Goal: Information Seeking & Learning: Learn about a topic

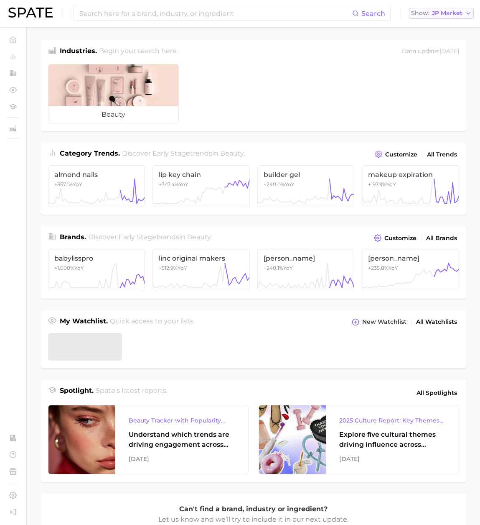
click at [441, 15] on span "JP Market" at bounding box center [447, 13] width 31 height 5
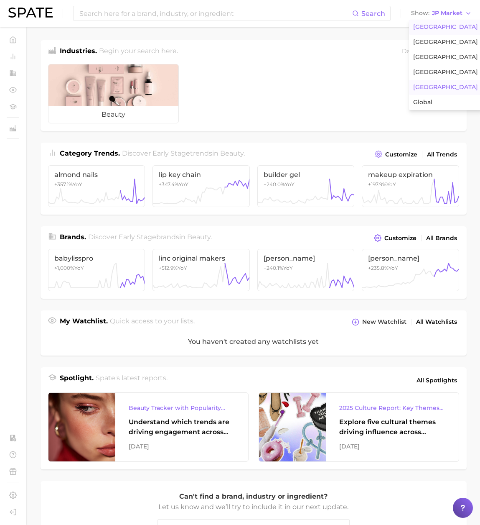
click at [436, 24] on span "[GEOGRAPHIC_DATA]" at bounding box center [446, 26] width 65 height 7
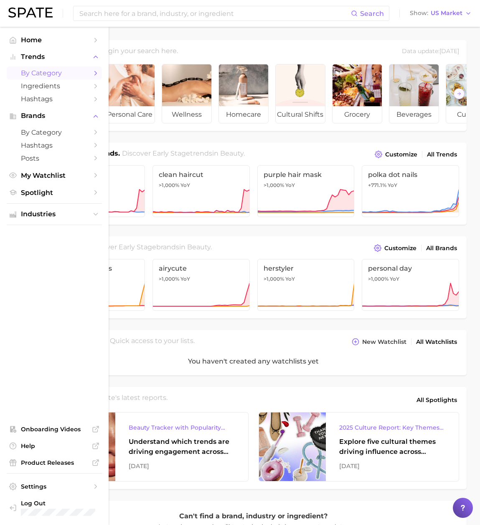
click at [37, 67] on link "by Category" at bounding box center [54, 72] width 95 height 13
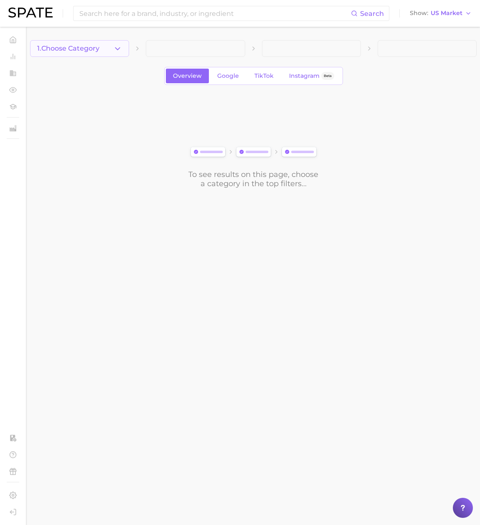
click at [119, 48] on polyline "button" at bounding box center [118, 48] width 5 height 2
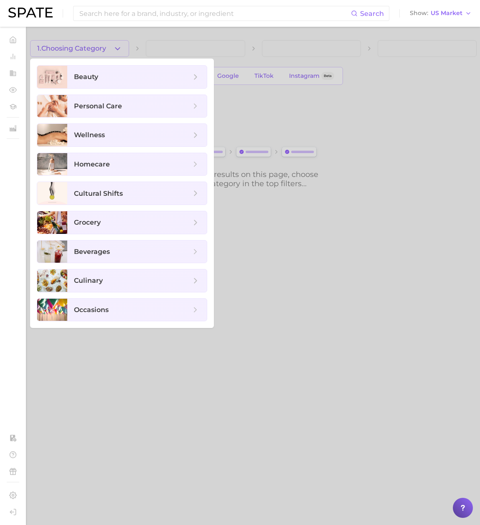
click at [234, 81] on div at bounding box center [240, 262] width 480 height 525
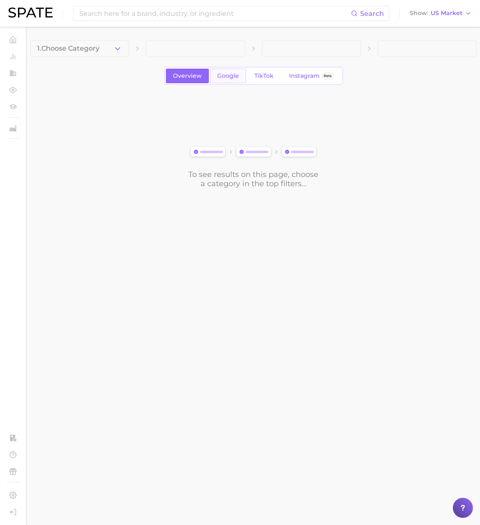
click at [231, 77] on span "Google" at bounding box center [228, 75] width 22 height 7
click at [115, 48] on icon "button" at bounding box center [117, 48] width 9 height 9
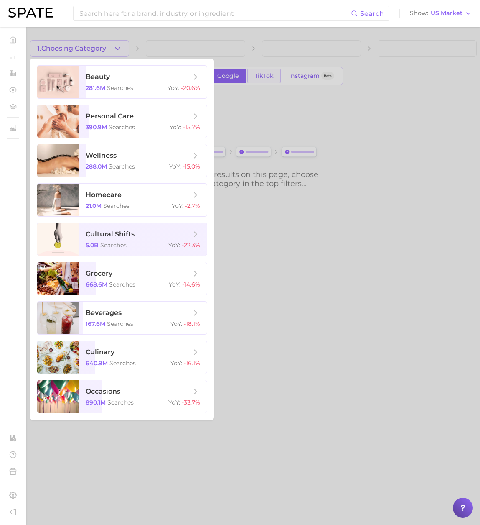
drag, startPoint x: 263, startPoint y: 81, endPoint x: 265, endPoint y: 77, distance: 4.4
click at [263, 81] on div at bounding box center [240, 262] width 480 height 525
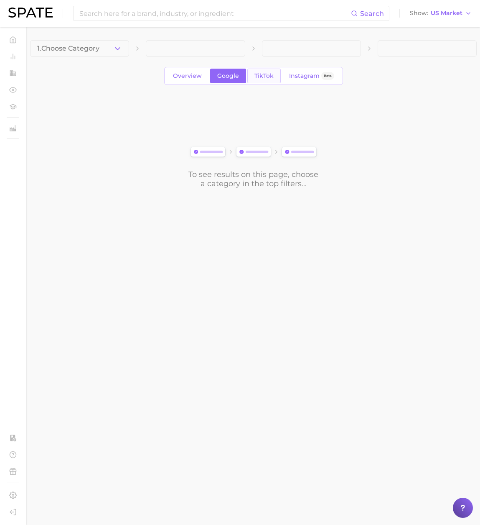
click at [265, 77] on span "TikTok" at bounding box center [264, 75] width 19 height 7
click at [117, 49] on polyline "button" at bounding box center [118, 48] width 5 height 2
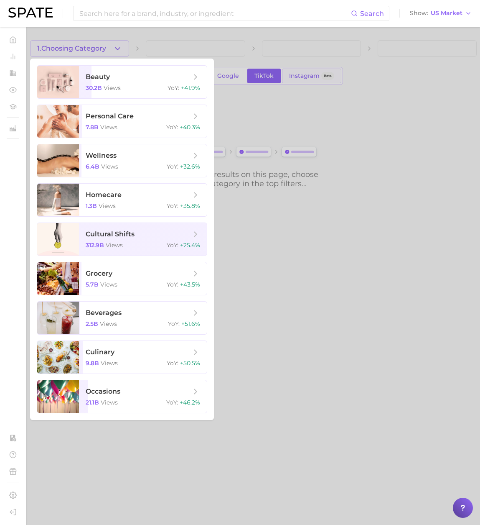
drag, startPoint x: 304, startPoint y: 83, endPoint x: 304, endPoint y: 76, distance: 7.1
click at [304, 82] on div at bounding box center [240, 262] width 480 height 525
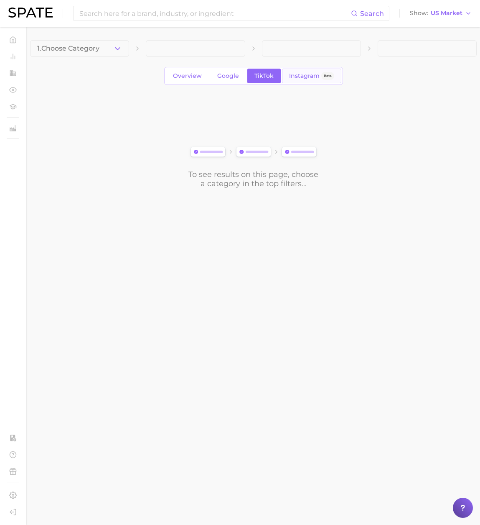
click at [304, 76] on span "Instagram" at bounding box center [304, 75] width 31 height 7
click at [110, 45] on button "1. Choose Category" at bounding box center [79, 48] width 99 height 17
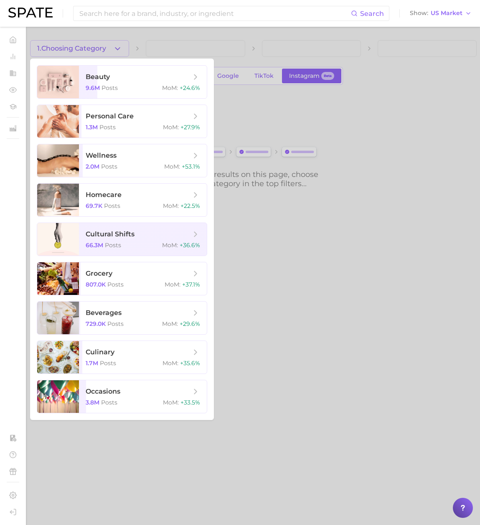
click at [266, 85] on div at bounding box center [240, 262] width 480 height 525
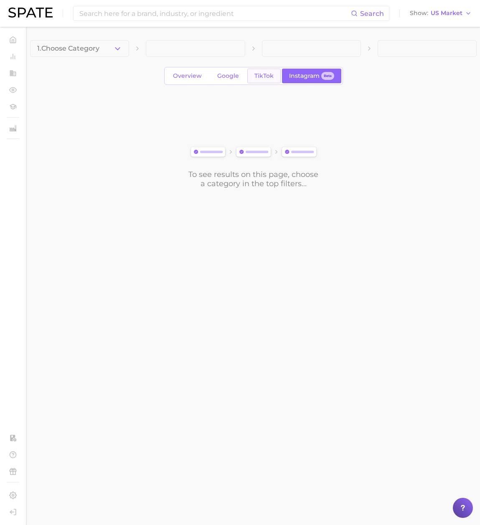
click at [266, 81] on link "TikTok" at bounding box center [264, 76] width 33 height 15
click at [112, 49] on button "1. Choose Category" at bounding box center [79, 48] width 99 height 17
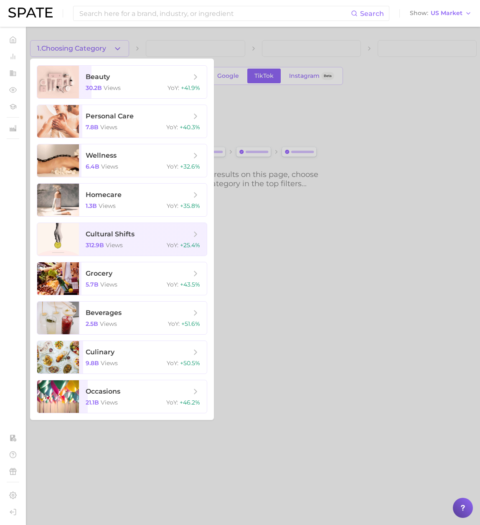
click at [293, 108] on div at bounding box center [240, 262] width 480 height 525
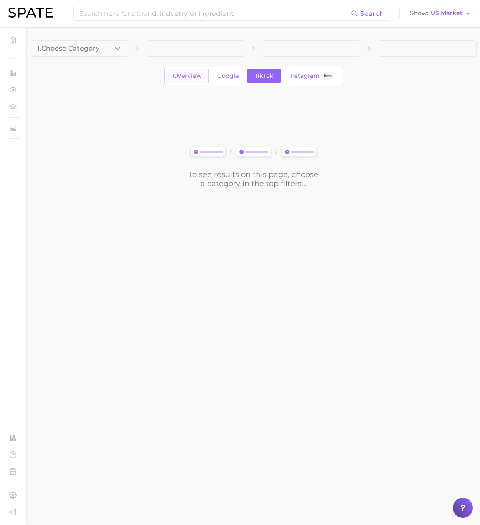
click at [195, 74] on span "Overview" at bounding box center [187, 75] width 29 height 7
click at [114, 50] on icon "button" at bounding box center [117, 48] width 9 height 9
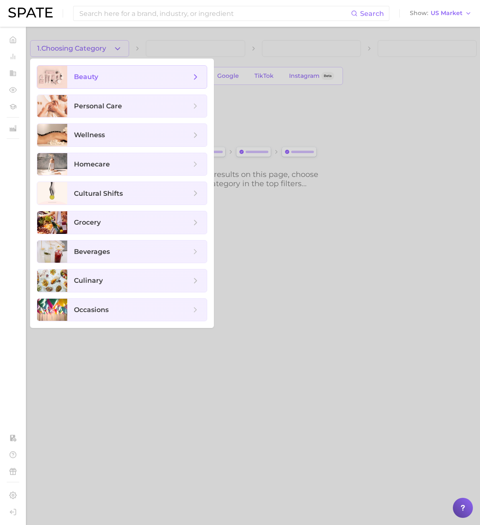
click at [112, 68] on span "beauty" at bounding box center [137, 77] width 140 height 23
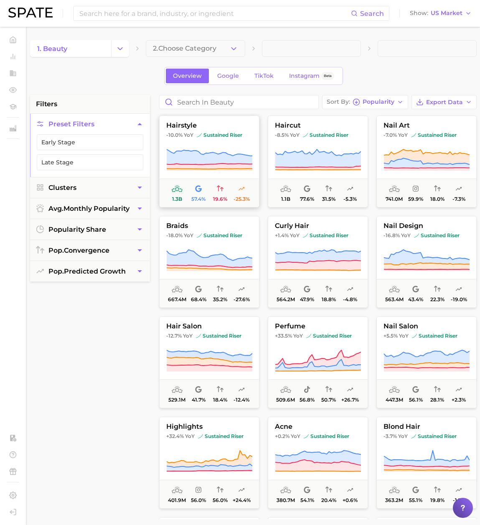
click at [201, 151] on icon at bounding box center [209, 159] width 86 height 23
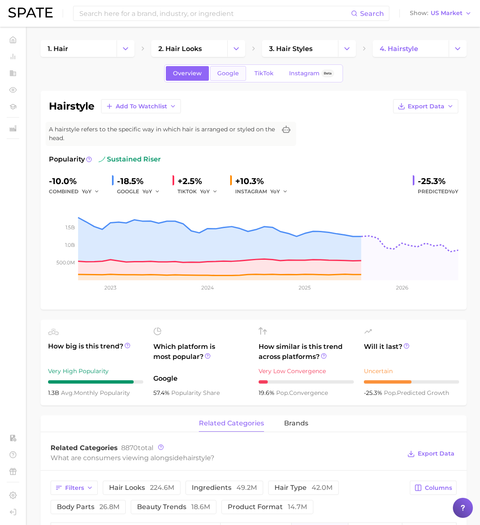
click at [226, 71] on span "Google" at bounding box center [228, 73] width 22 height 7
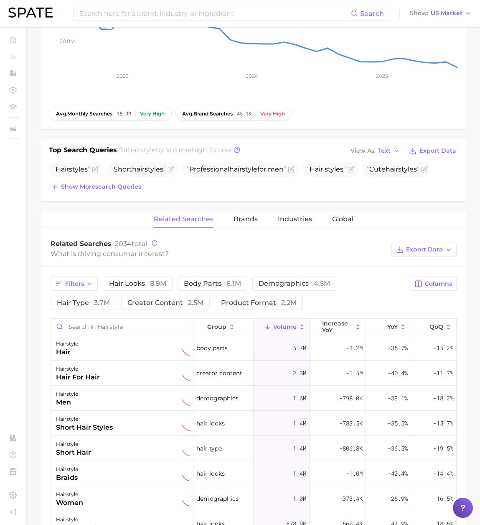
scroll to position [210, 0]
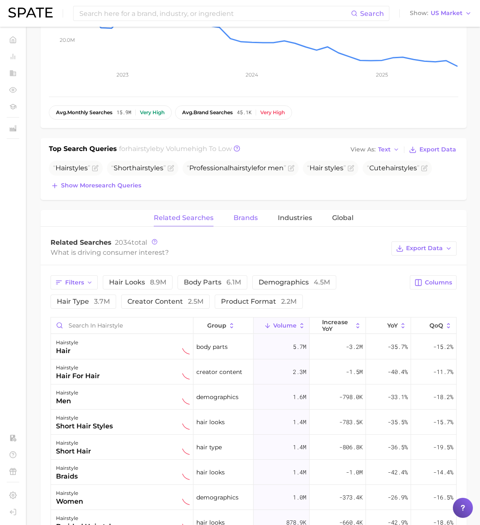
click at [242, 215] on span "Brands" at bounding box center [246, 218] width 24 height 8
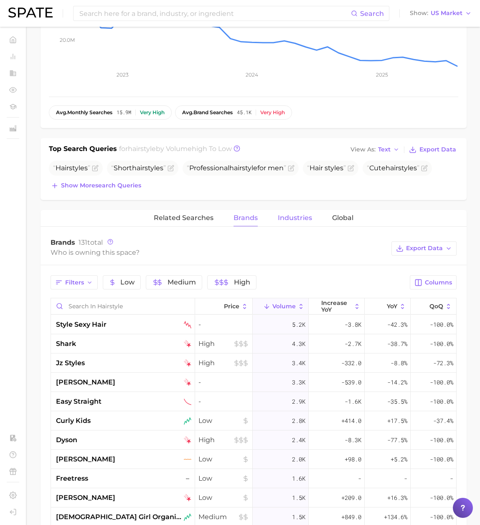
click at [289, 216] on span "Industries" at bounding box center [295, 218] width 34 height 8
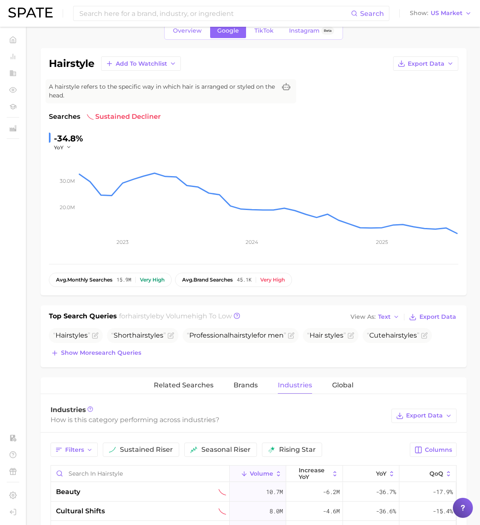
scroll to position [0, 0]
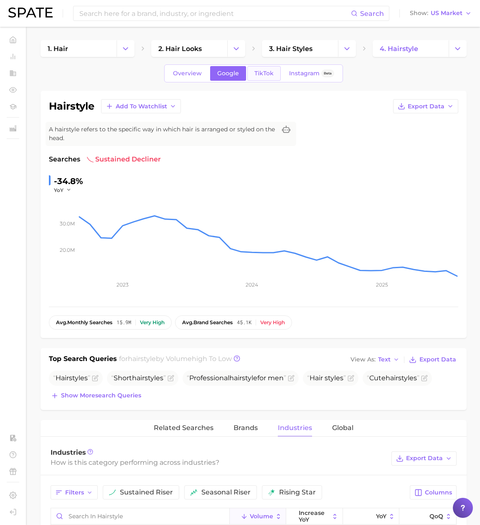
click at [266, 71] on span "TikTok" at bounding box center [264, 73] width 19 height 7
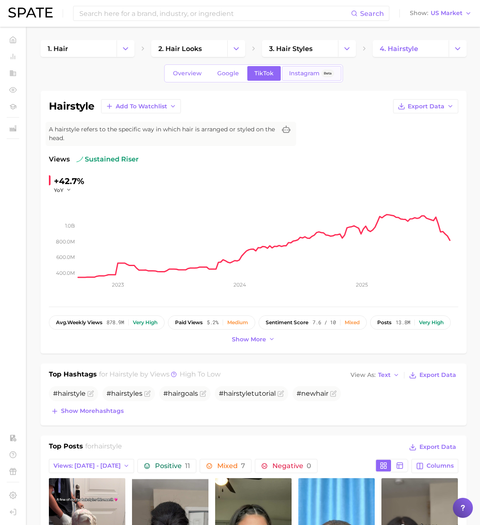
click at [304, 77] on link "Instagram Beta" at bounding box center [311, 73] width 59 height 15
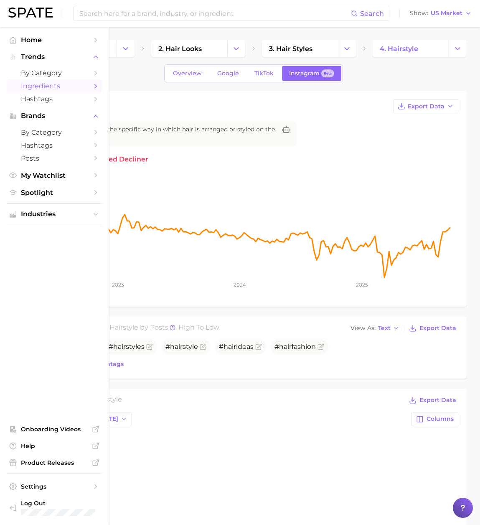
click at [41, 89] on span "Ingredients" at bounding box center [54, 86] width 67 height 8
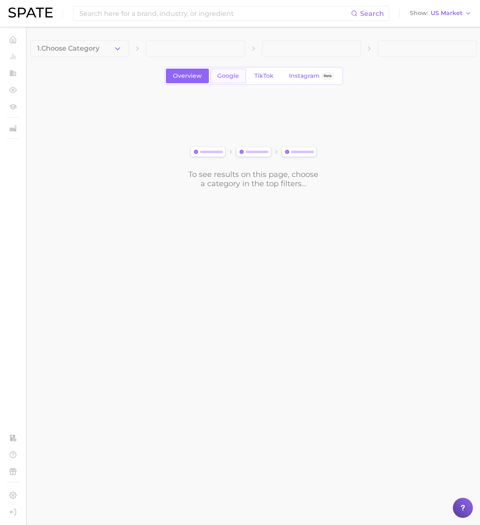
click at [229, 76] on span "Google" at bounding box center [228, 75] width 22 height 7
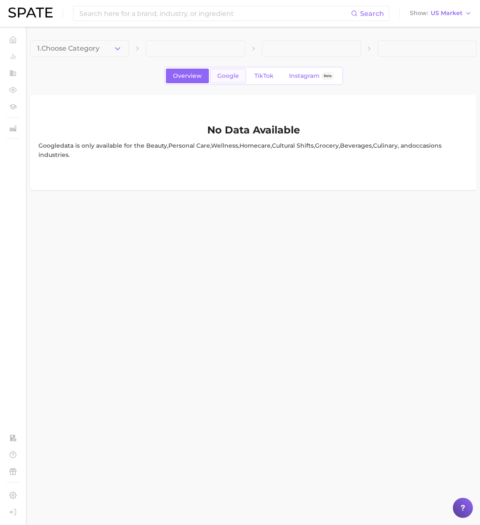
click at [236, 79] on span "Google" at bounding box center [228, 75] width 22 height 7
click at [217, 82] on link "Google" at bounding box center [228, 76] width 36 height 15
click at [222, 78] on span "Google" at bounding box center [228, 75] width 22 height 7
click at [108, 50] on button "1. Choose Category" at bounding box center [79, 48] width 99 height 17
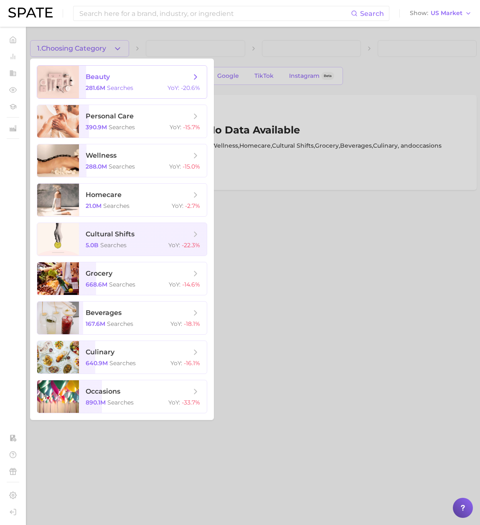
click at [99, 74] on span "beauty" at bounding box center [98, 77] width 24 height 8
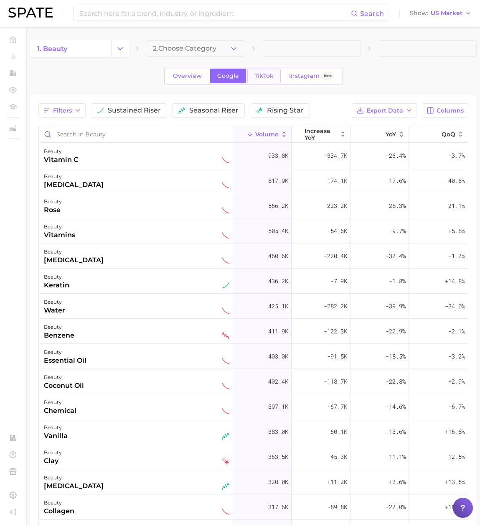
click at [259, 74] on span "TikTok" at bounding box center [264, 75] width 19 height 7
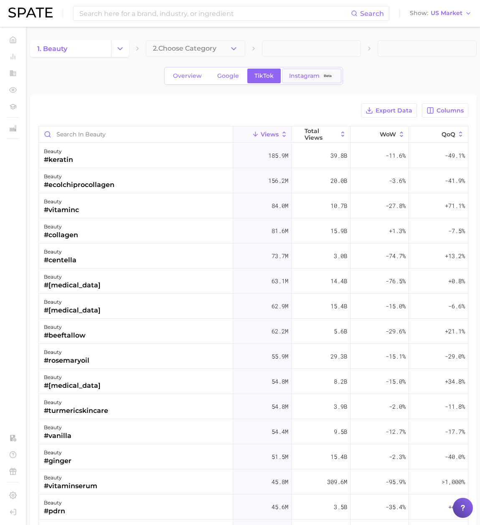
click at [293, 74] on span "Instagram" at bounding box center [304, 75] width 31 height 7
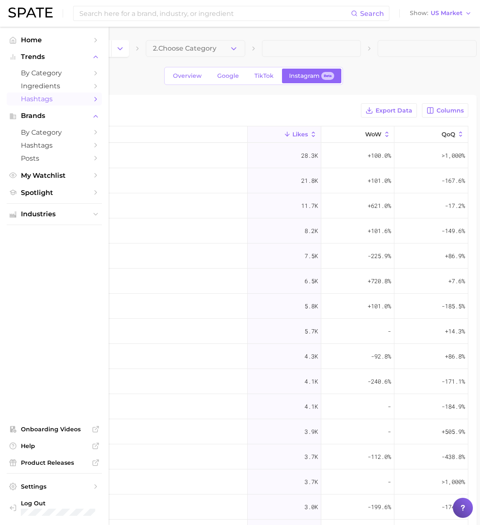
click at [45, 102] on span "Hashtags" at bounding box center [54, 99] width 67 height 8
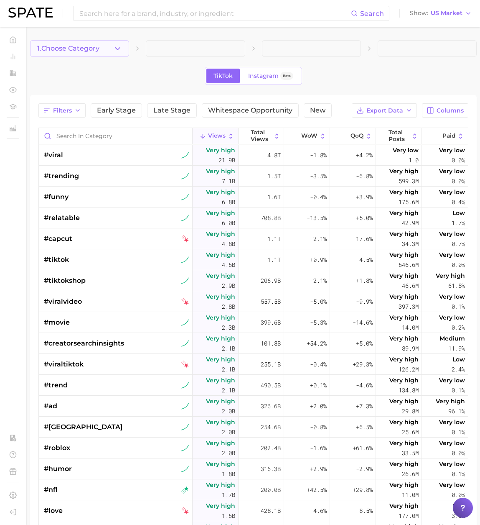
click at [85, 53] on button "1. Choose Category" at bounding box center [79, 48] width 99 height 17
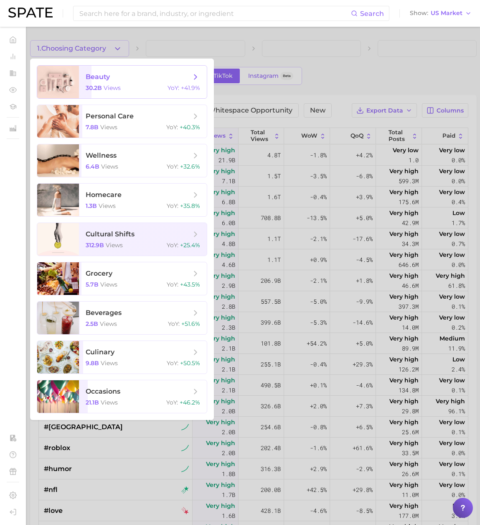
click at [89, 79] on span "beauty" at bounding box center [98, 77] width 24 height 8
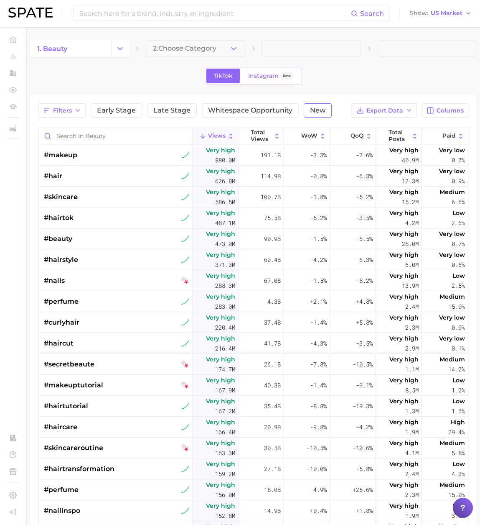
click at [316, 110] on span "New" at bounding box center [317, 110] width 15 height 7
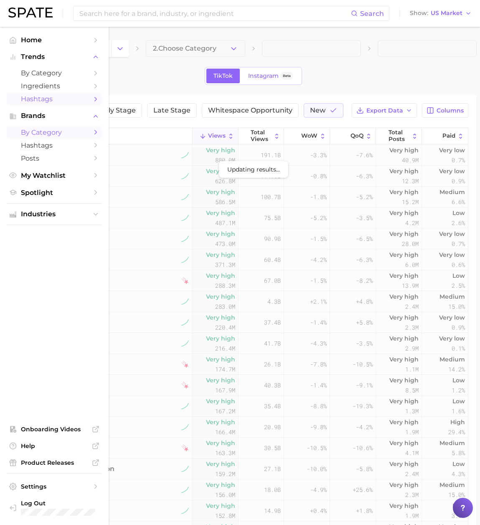
click at [34, 132] on span "by Category" at bounding box center [54, 132] width 67 height 8
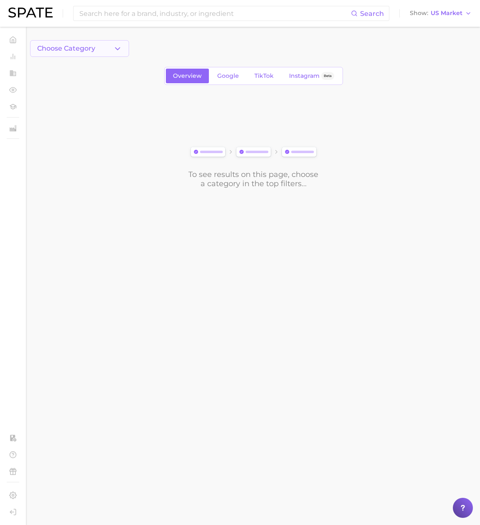
click at [108, 47] on button "Choose Category" at bounding box center [79, 48] width 99 height 17
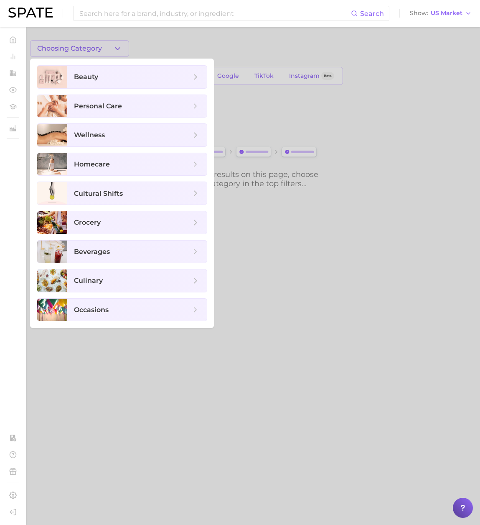
click at [109, 43] on div at bounding box center [240, 262] width 480 height 525
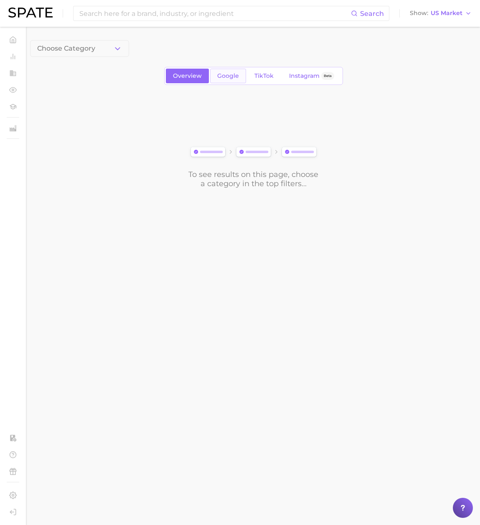
click at [222, 73] on span "Google" at bounding box center [228, 75] width 22 height 7
click at [184, 78] on span "Overview" at bounding box center [187, 75] width 29 height 7
click at [114, 51] on icon "button" at bounding box center [117, 48] width 9 height 9
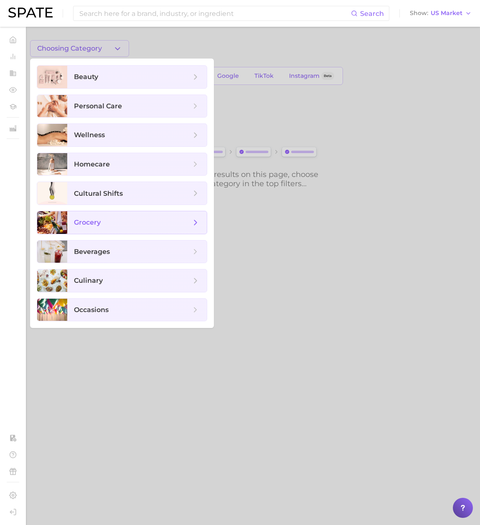
click at [100, 222] on span "grocery" at bounding box center [87, 222] width 27 height 8
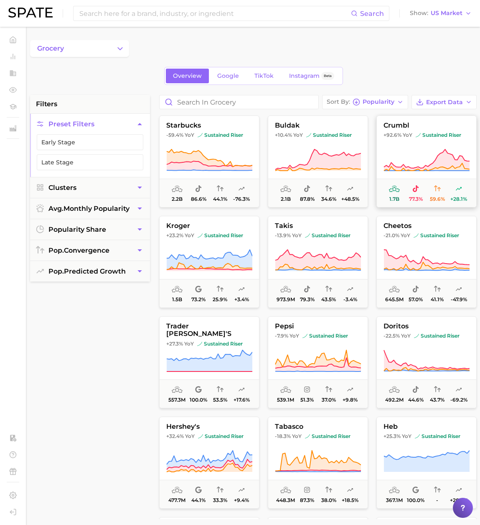
click at [410, 160] on icon at bounding box center [427, 159] width 86 height 23
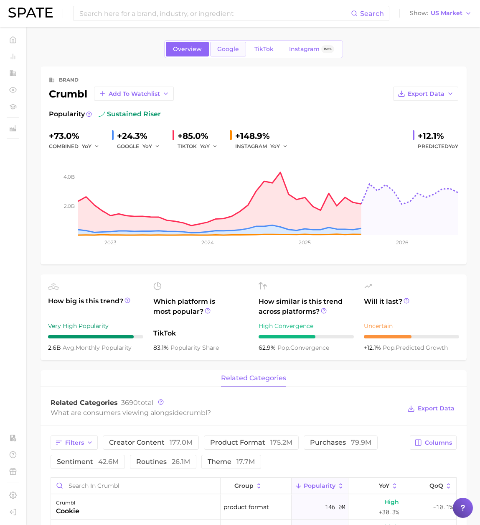
click at [227, 52] on span "Google" at bounding box center [228, 49] width 22 height 7
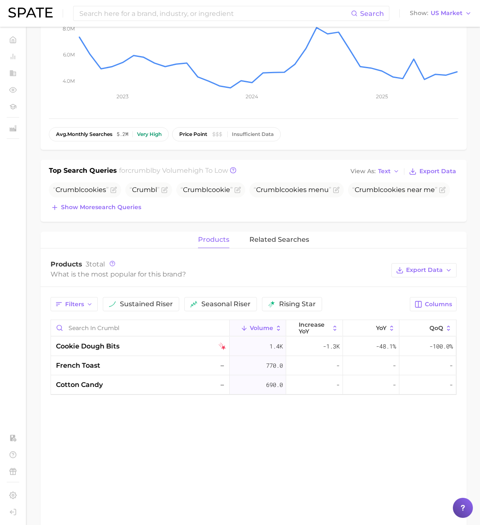
scroll to position [172, 0]
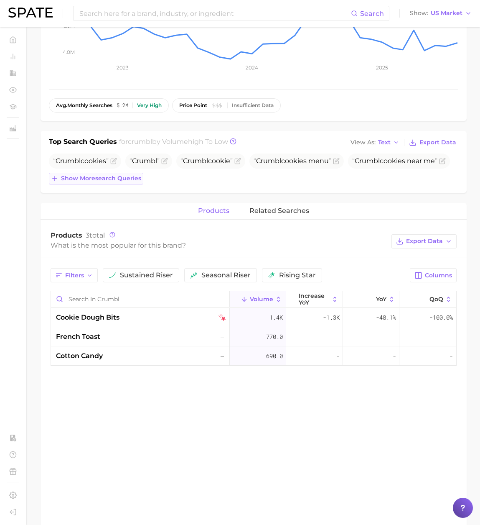
click at [85, 179] on span "Show more search queries" at bounding box center [101, 178] width 80 height 7
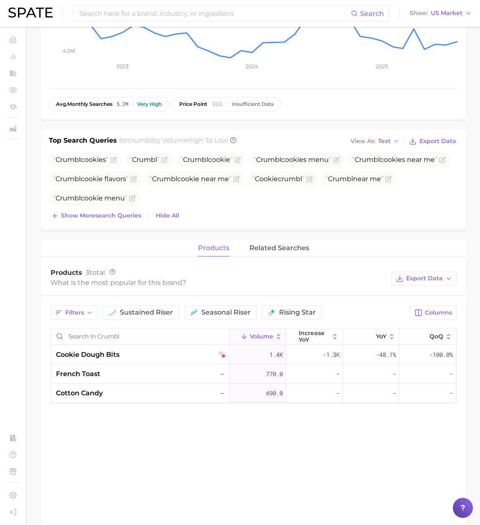
scroll to position [174, 0]
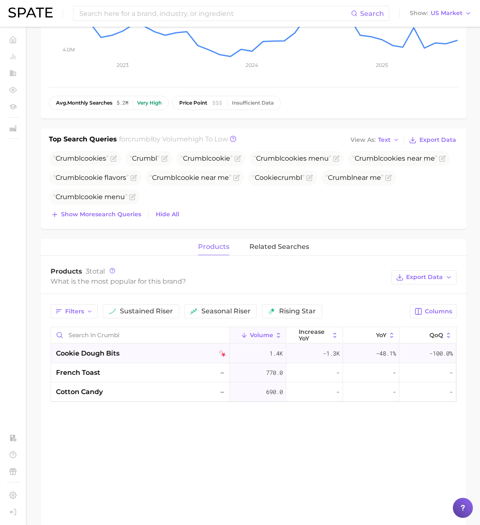
click at [109, 349] on span "cookie dough bits" at bounding box center [88, 353] width 64 height 10
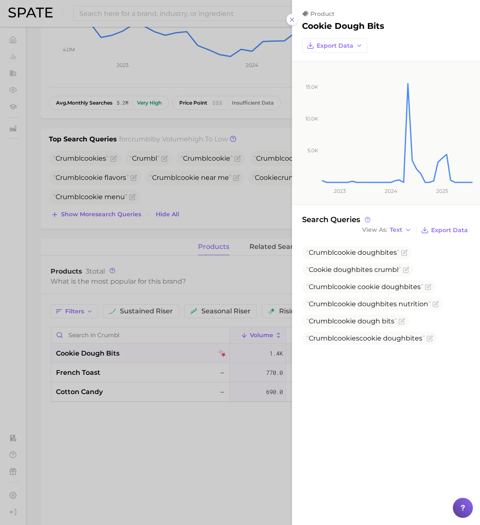
drag, startPoint x: 274, startPoint y: 250, endPoint x: 276, endPoint y: 245, distance: 5.4
click at [274, 250] on div at bounding box center [240, 262] width 480 height 525
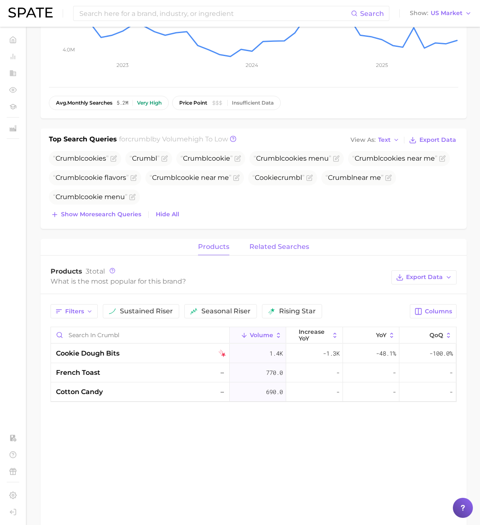
click at [271, 248] on span "related searches" at bounding box center [280, 247] width 60 height 8
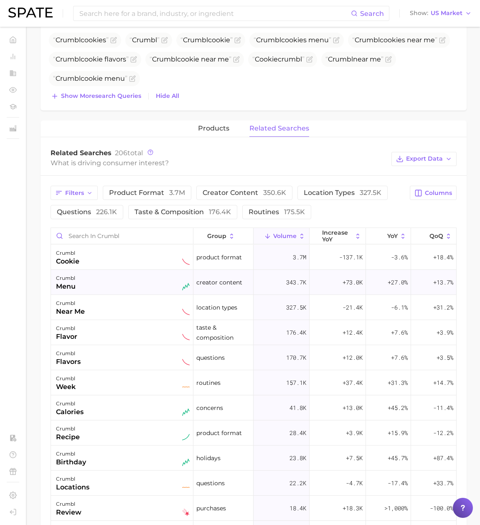
scroll to position [327, 0]
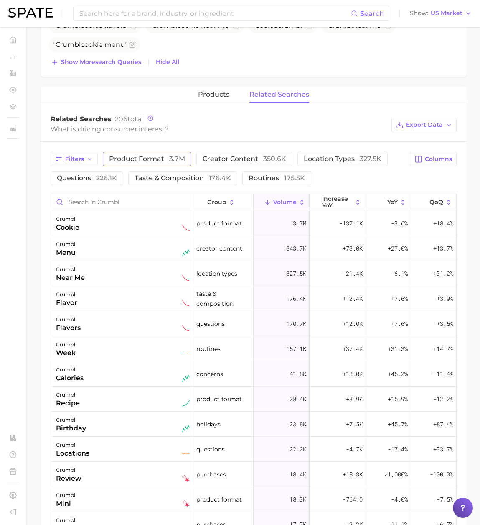
click at [151, 158] on span "product format 3.7m" at bounding box center [147, 159] width 76 height 8
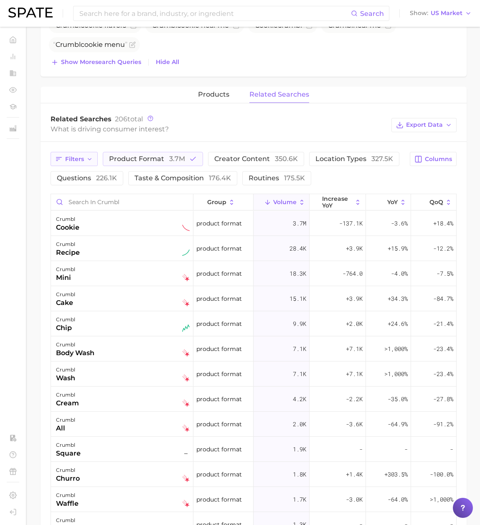
click at [77, 160] on span "Filters" at bounding box center [74, 159] width 19 height 7
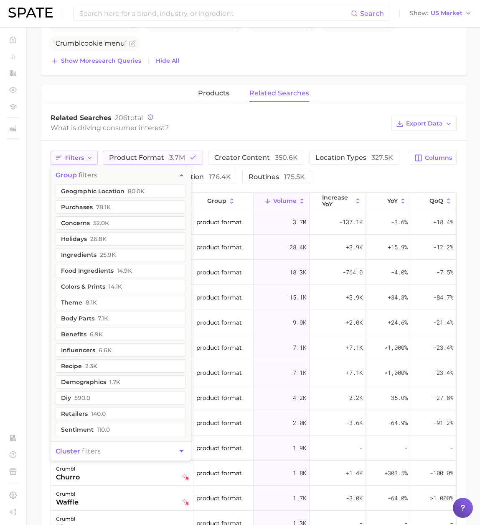
scroll to position [327, 0]
click at [184, 131] on div "What is driving consumer interest?" at bounding box center [219, 128] width 337 height 11
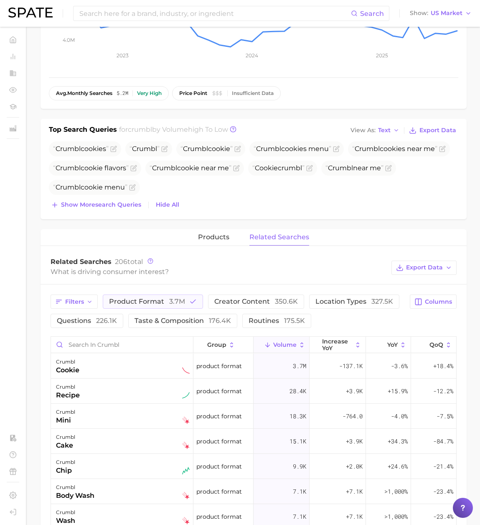
scroll to position [0, 0]
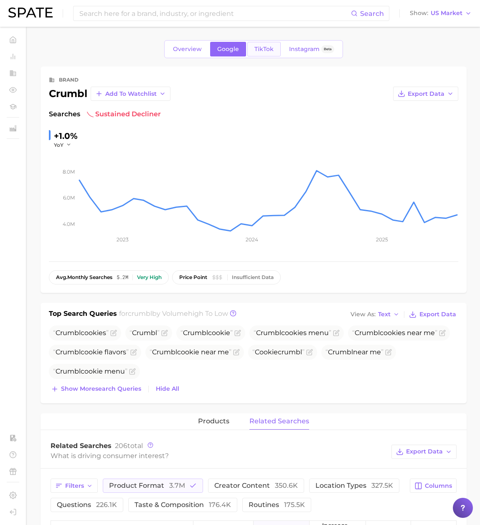
click at [265, 48] on span "TikTok" at bounding box center [264, 49] width 19 height 7
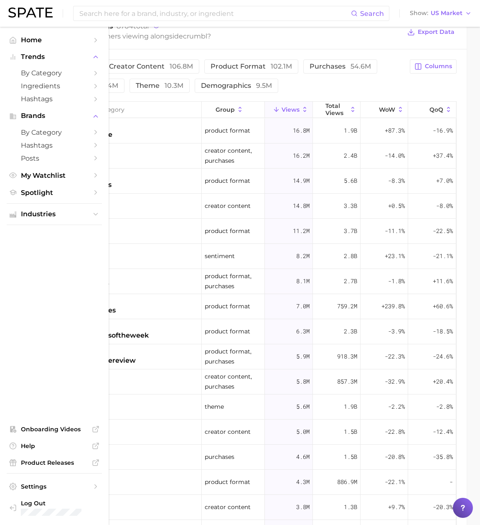
scroll to position [680, 0]
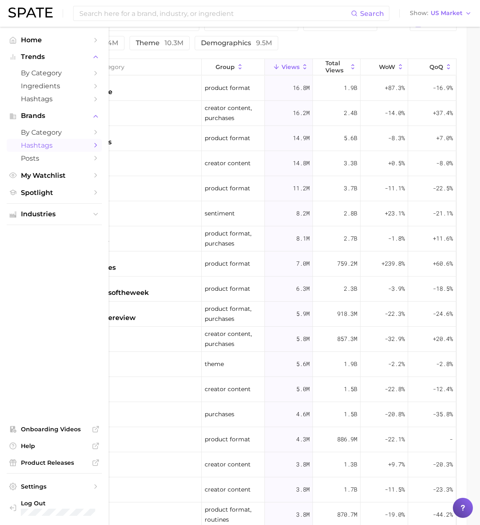
click at [41, 145] on span "Hashtags" at bounding box center [54, 145] width 67 height 8
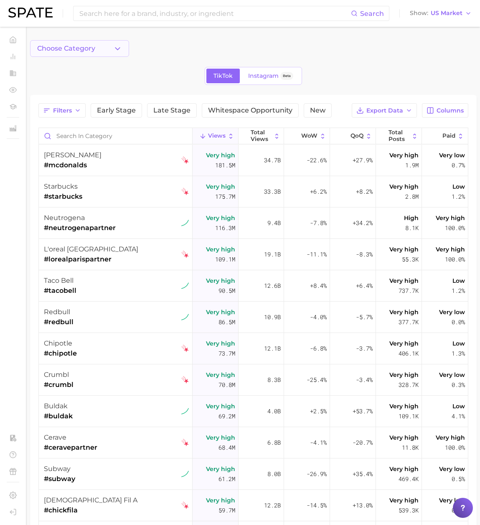
click at [110, 48] on button "Choose Category" at bounding box center [79, 48] width 99 height 17
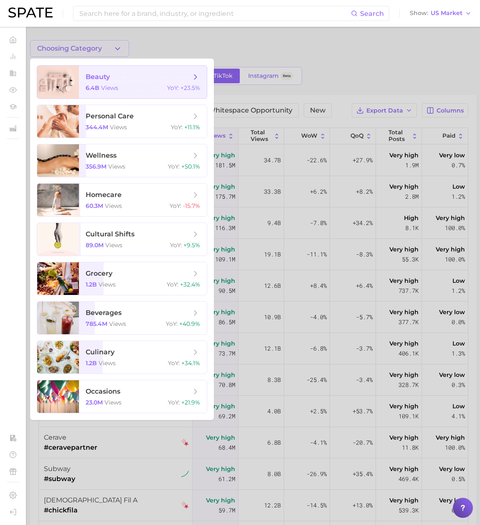
click at [115, 75] on span "beauty" at bounding box center [138, 76] width 105 height 9
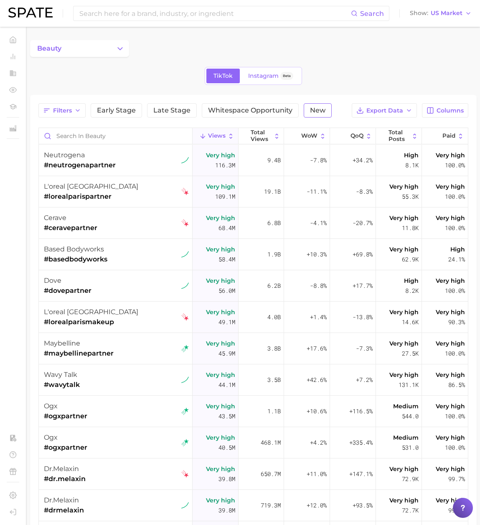
click at [321, 111] on span "New" at bounding box center [317, 110] width 15 height 7
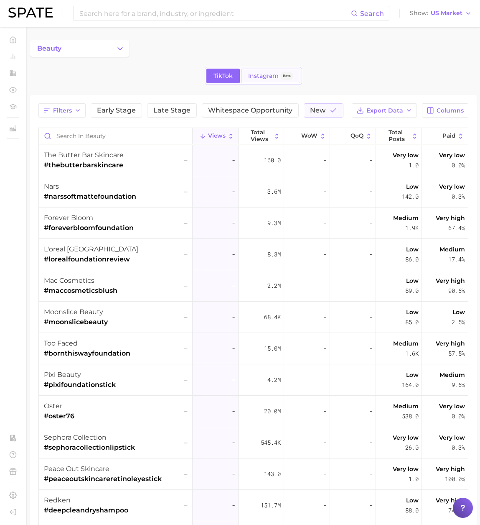
click at [268, 77] on span "Instagram" at bounding box center [263, 75] width 31 height 7
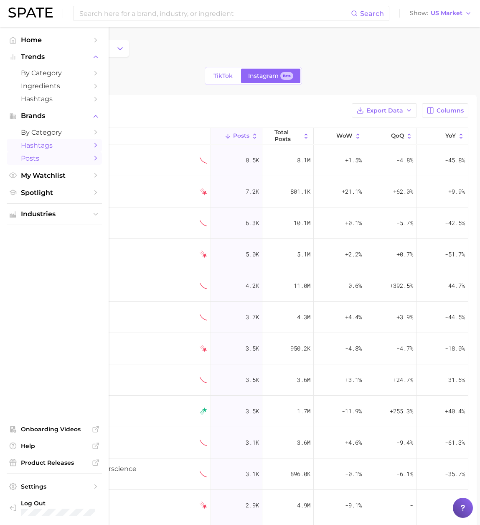
click at [37, 161] on span "Posts" at bounding box center [54, 158] width 67 height 8
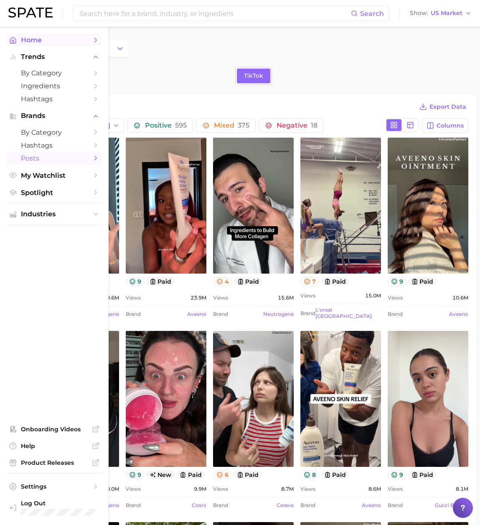
click at [14, 41] on polyline "Sidebar" at bounding box center [13, 41] width 2 height 3
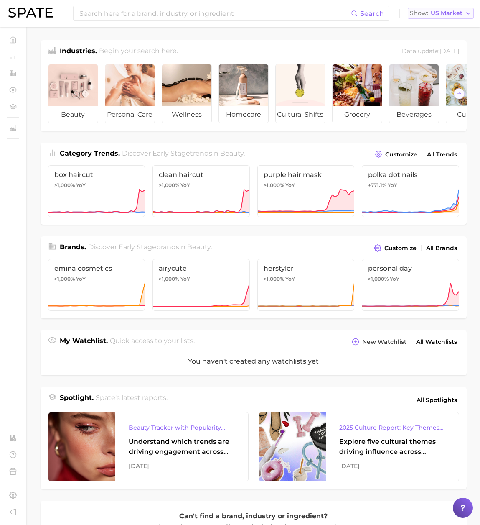
click at [456, 18] on div "Search Show US Market" at bounding box center [240, 13] width 464 height 27
click at [450, 15] on span "US Market" at bounding box center [447, 13] width 32 height 5
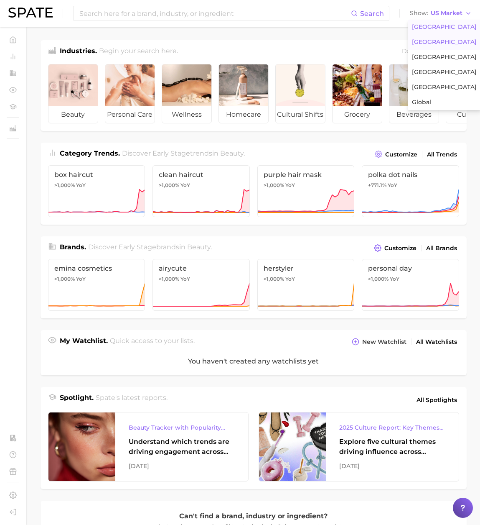
click at [447, 44] on span "[GEOGRAPHIC_DATA]" at bounding box center [444, 41] width 65 height 7
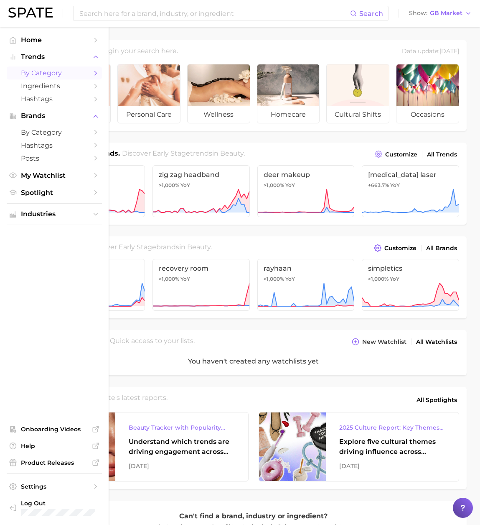
click at [35, 72] on span "by Category" at bounding box center [54, 73] width 67 height 8
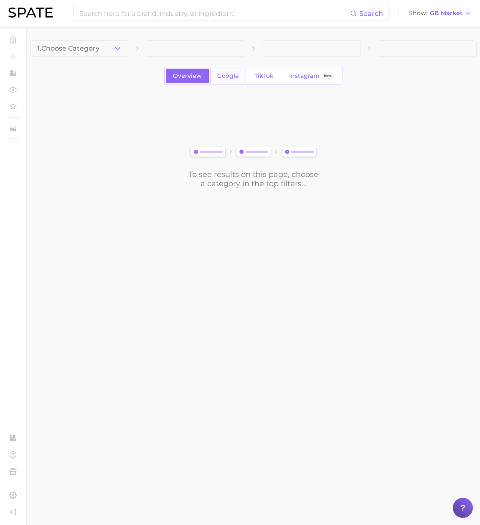
click at [235, 76] on span "Google" at bounding box center [228, 75] width 22 height 7
click at [116, 52] on icon "button" at bounding box center [117, 48] width 9 height 9
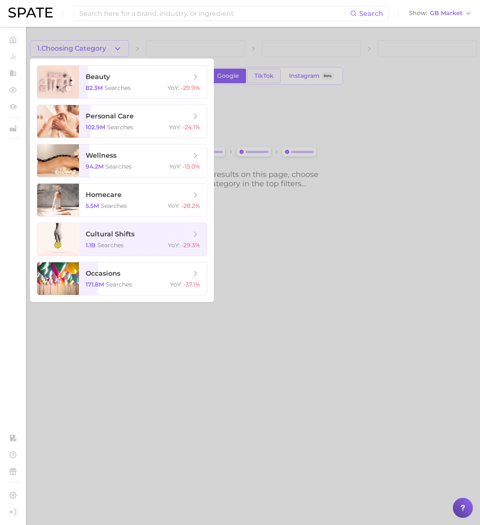
drag, startPoint x: 254, startPoint y: 85, endPoint x: 257, endPoint y: 78, distance: 7.5
click at [255, 84] on div at bounding box center [240, 262] width 480 height 525
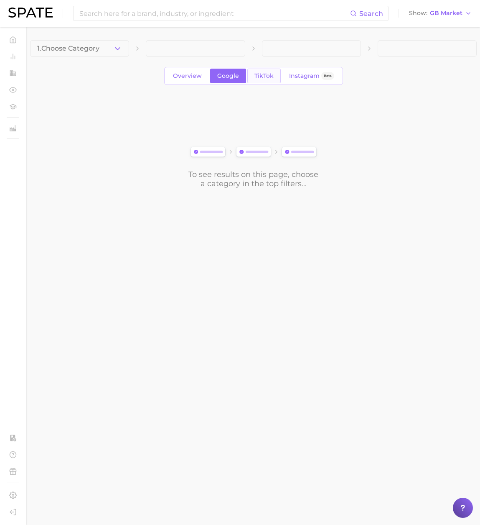
click at [257, 78] on span "TikTok" at bounding box center [264, 75] width 19 height 7
click at [105, 49] on button "1. Choose Category" at bounding box center [79, 48] width 99 height 17
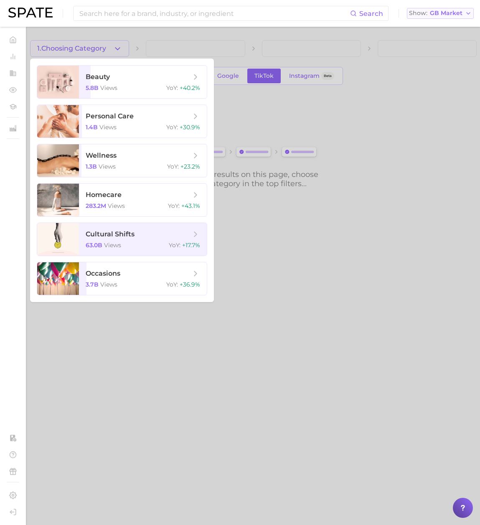
click at [452, 15] on span "GB Market" at bounding box center [446, 13] width 33 height 5
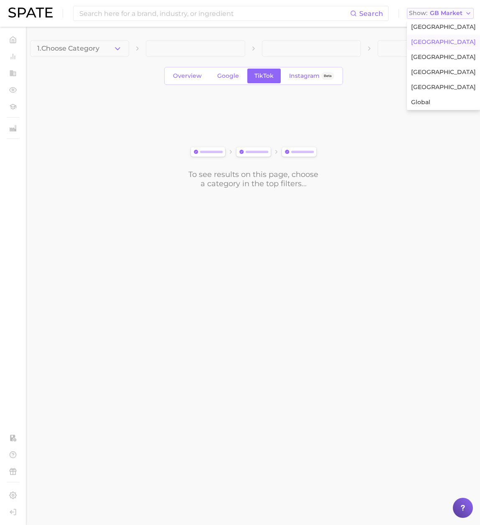
click at [452, 12] on span "GB Market" at bounding box center [446, 13] width 33 height 5
click at [443, 14] on span "GB Market" at bounding box center [446, 13] width 33 height 5
click at [428, 57] on span "[GEOGRAPHIC_DATA]" at bounding box center [443, 57] width 65 height 7
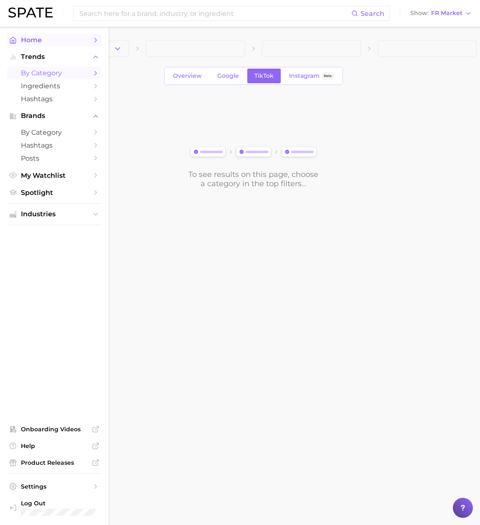
click at [21, 37] on span "Home" at bounding box center [54, 40] width 67 height 8
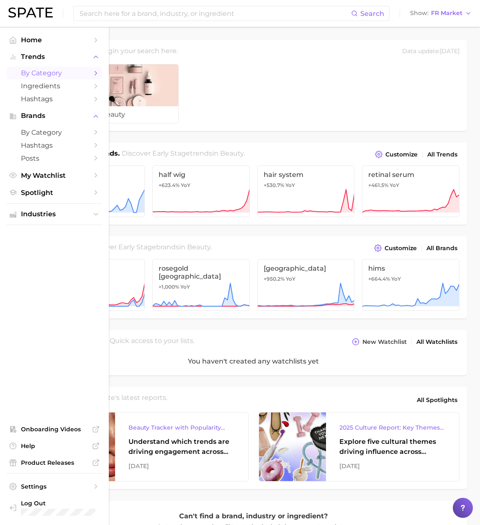
click at [46, 74] on span "by Category" at bounding box center [54, 73] width 67 height 8
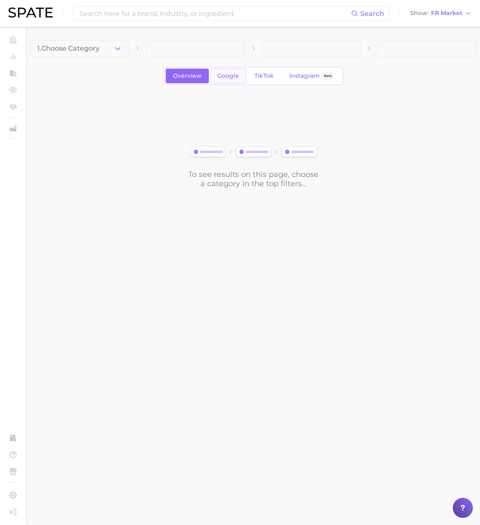
click at [227, 75] on span "Google" at bounding box center [228, 75] width 22 height 7
click at [122, 49] on button "1. Choose Category" at bounding box center [79, 48] width 99 height 17
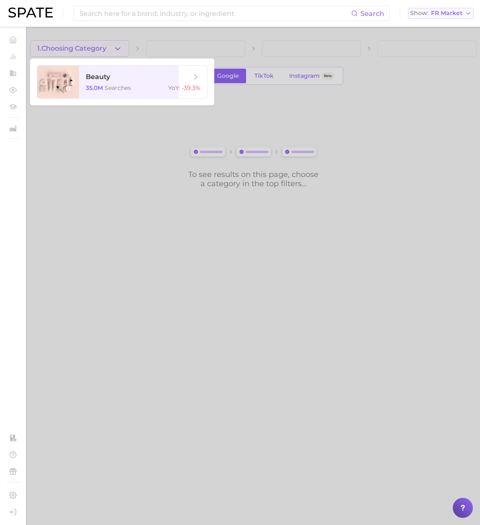
drag, startPoint x: 411, startPoint y: 26, endPoint x: 432, endPoint y: 17, distance: 22.1
click at [416, 24] on div "Search Show FR Market" at bounding box center [239, 13] width 463 height 27
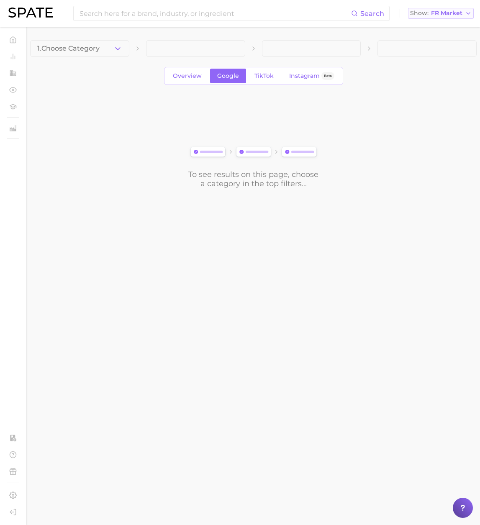
click at [432, 17] on button "Show FR Market" at bounding box center [441, 13] width 66 height 11
click at [431, 56] on span "[GEOGRAPHIC_DATA]" at bounding box center [444, 57] width 65 height 7
click at [434, 20] on div "Search Show FR Market" at bounding box center [239, 13] width 463 height 27
click at [442, 11] on span "FR Market" at bounding box center [446, 13] width 31 height 5
click at [420, 75] on span "[GEOGRAPHIC_DATA]" at bounding box center [444, 72] width 65 height 7
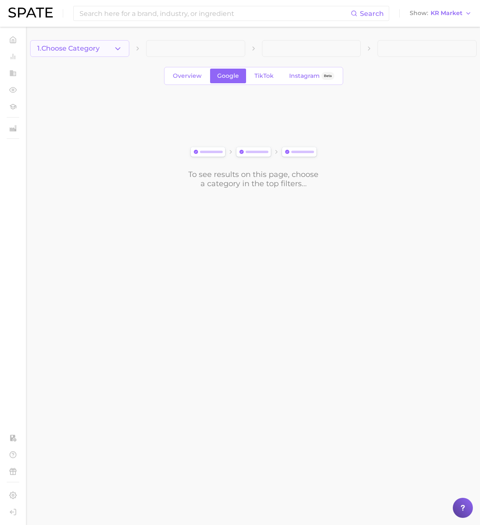
click at [97, 49] on span "1. Choose Category" at bounding box center [68, 49] width 62 height 8
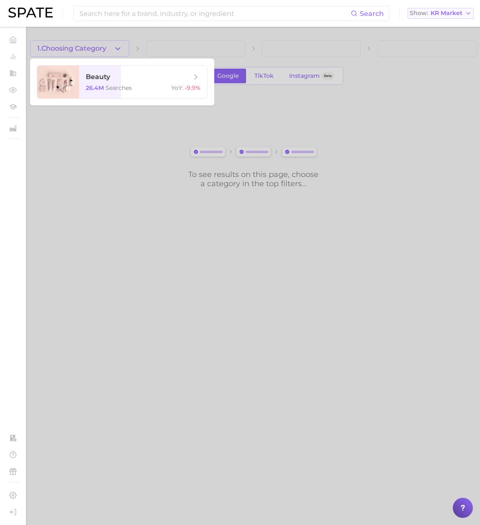
click at [451, 15] on span "KR Market" at bounding box center [446, 13] width 32 height 5
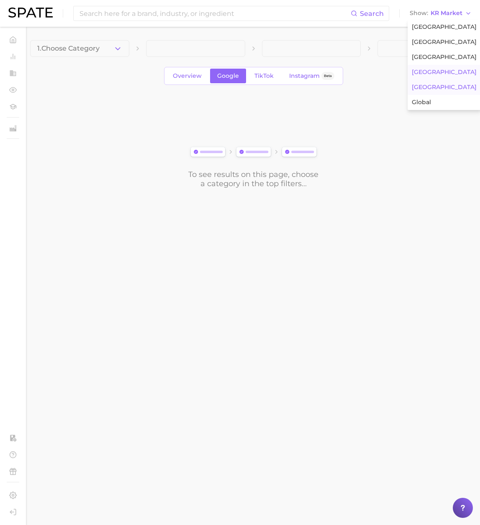
click at [440, 89] on button "[GEOGRAPHIC_DATA]" at bounding box center [443, 87] width 73 height 15
drag, startPoint x: 119, startPoint y: 49, endPoint x: 110, endPoint y: 56, distance: 11.3
click at [117, 51] on icon "button" at bounding box center [117, 48] width 9 height 9
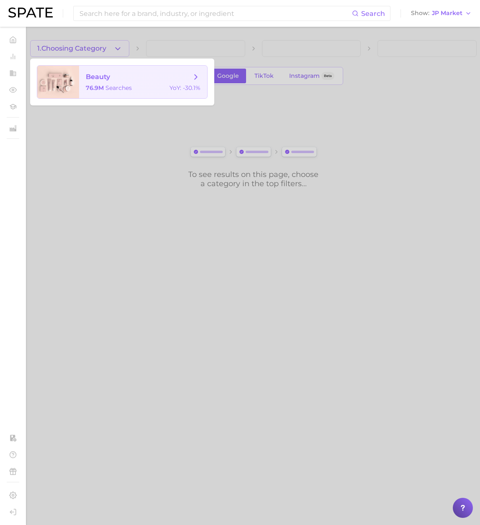
click at [91, 78] on span "beauty" at bounding box center [98, 77] width 24 height 8
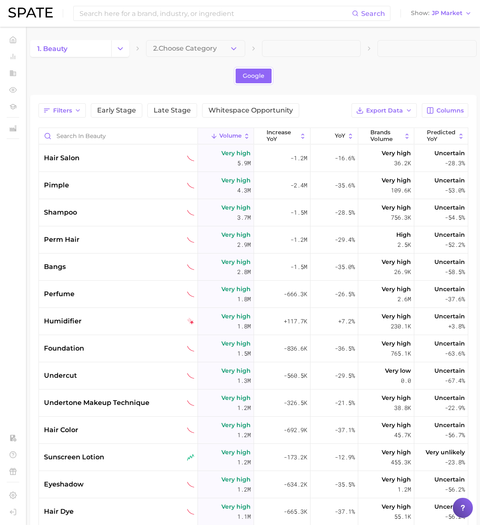
click at [125, 48] on button "Change Category" at bounding box center [120, 48] width 18 height 17
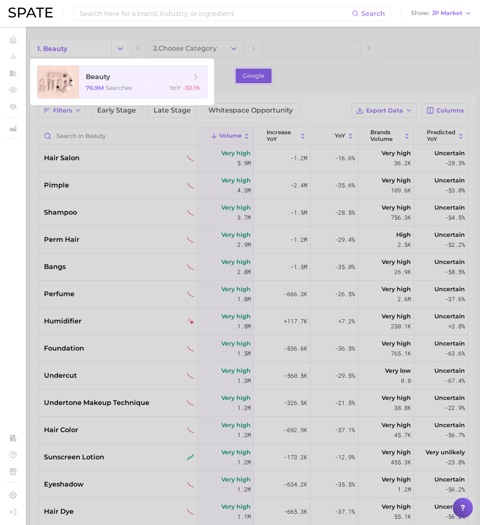
click at [33, 123] on div at bounding box center [240, 262] width 480 height 525
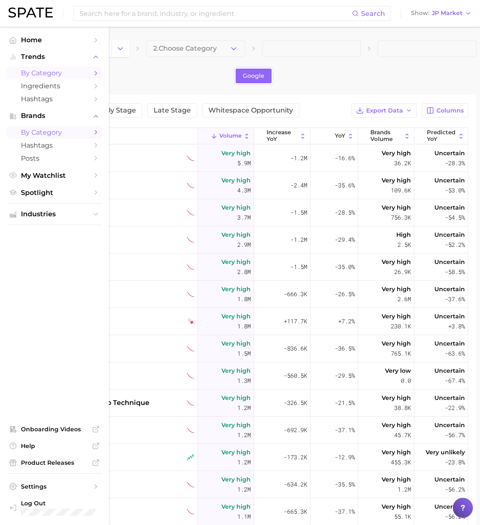
click at [38, 139] on link "by Category" at bounding box center [54, 132] width 95 height 13
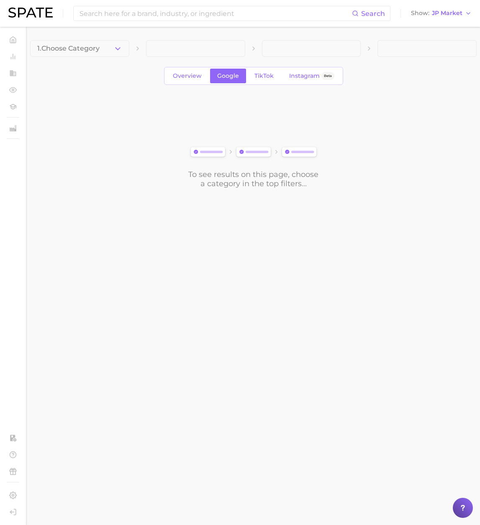
click at [117, 52] on icon "button" at bounding box center [117, 48] width 9 height 9
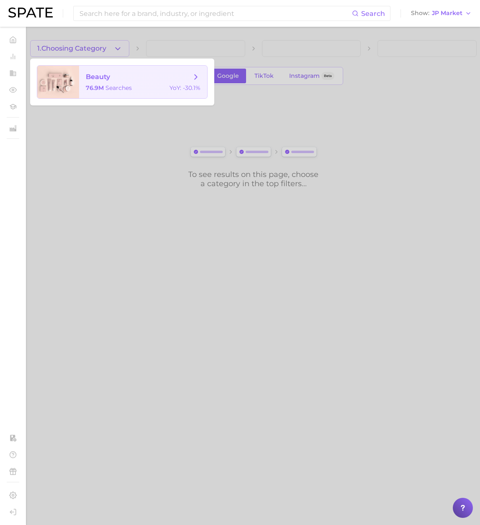
click at [136, 87] on div "76.9m searches YoY : -30.1%" at bounding box center [143, 88] width 115 height 8
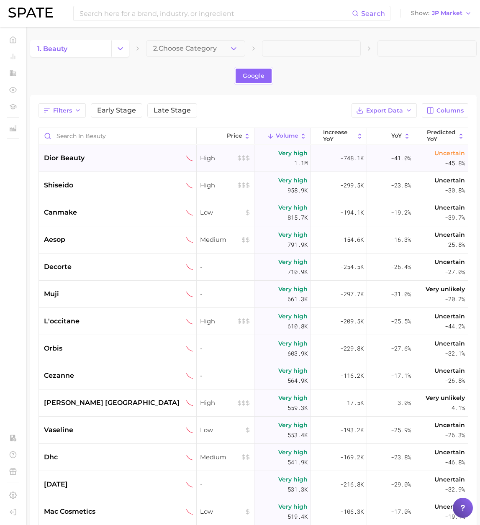
click at [105, 162] on div "dior beauty" at bounding box center [118, 158] width 149 height 10
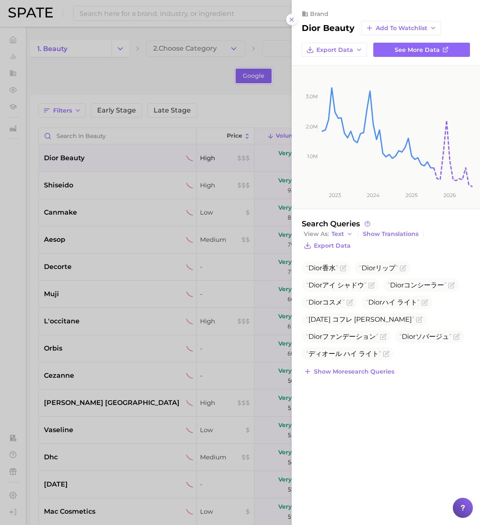
click at [102, 58] on div at bounding box center [240, 262] width 480 height 525
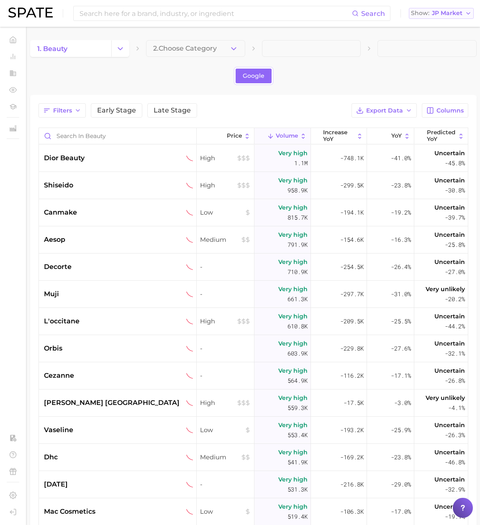
click at [448, 18] on button "Show JP Market" at bounding box center [441, 13] width 65 height 11
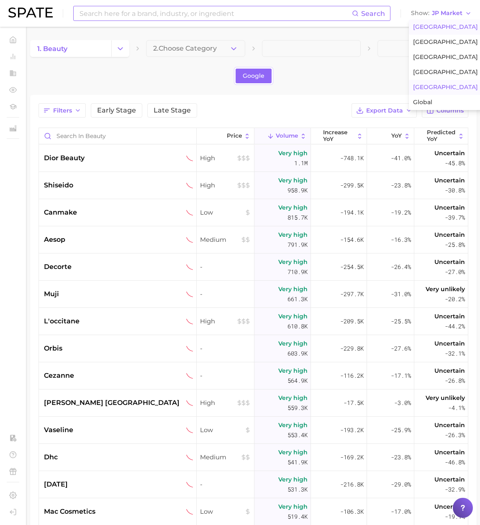
drag, startPoint x: 440, startPoint y: 24, endPoint x: 174, endPoint y: 14, distance: 266.1
click at [440, 24] on span "[GEOGRAPHIC_DATA]" at bounding box center [445, 26] width 65 height 7
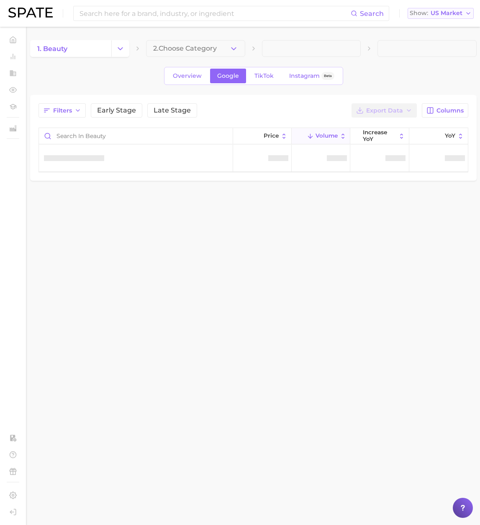
drag, startPoint x: 459, startPoint y: 20, endPoint x: 453, endPoint y: 16, distance: 6.6
click at [458, 20] on div "Search Show US Market" at bounding box center [239, 13] width 463 height 27
click at [453, 18] on button "Show US Market" at bounding box center [440, 13] width 66 height 11
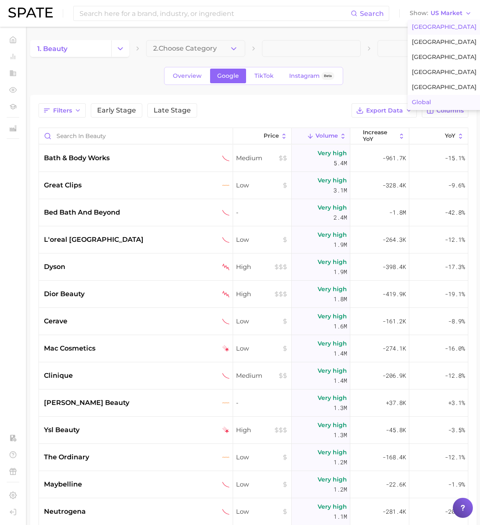
click at [425, 100] on span "Global" at bounding box center [420, 102] width 19 height 7
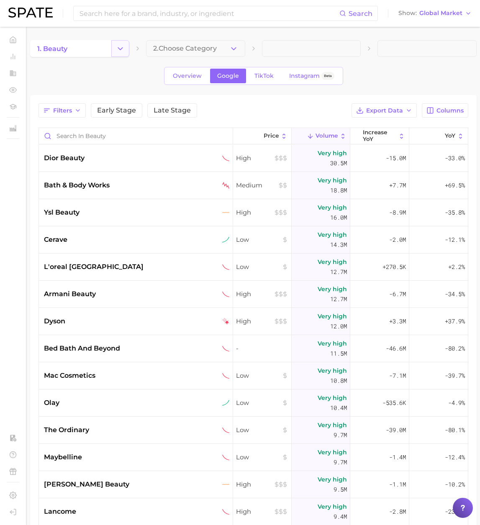
click at [120, 48] on icon "Change Category" at bounding box center [120, 48] width 9 height 9
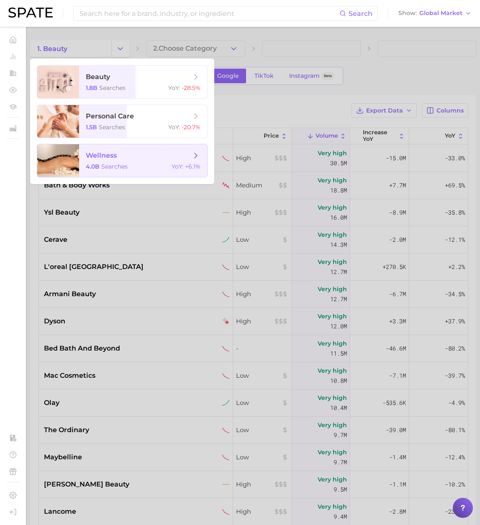
click at [107, 158] on span "wellness" at bounding box center [101, 155] width 31 height 8
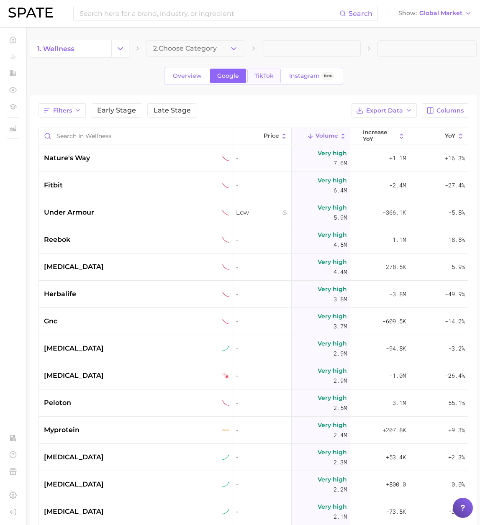
click at [266, 78] on span "TikTok" at bounding box center [263, 75] width 19 height 7
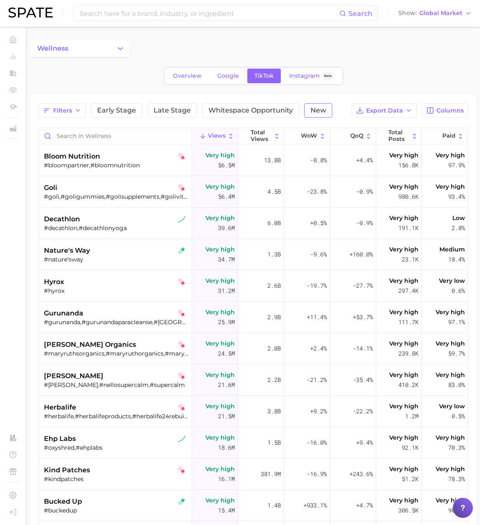
click at [317, 112] on span "New" at bounding box center [317, 110] width 15 height 7
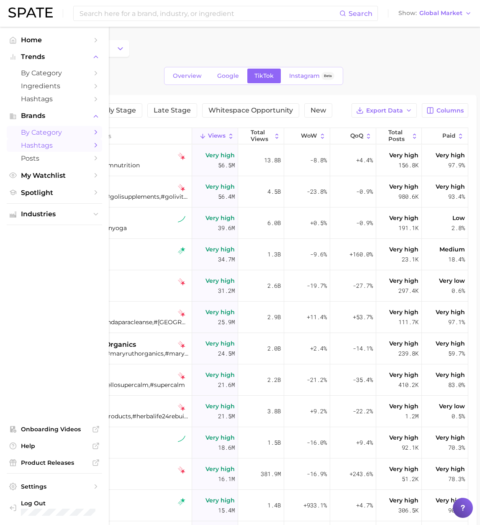
click at [38, 146] on span "Hashtags" at bounding box center [54, 145] width 67 height 8
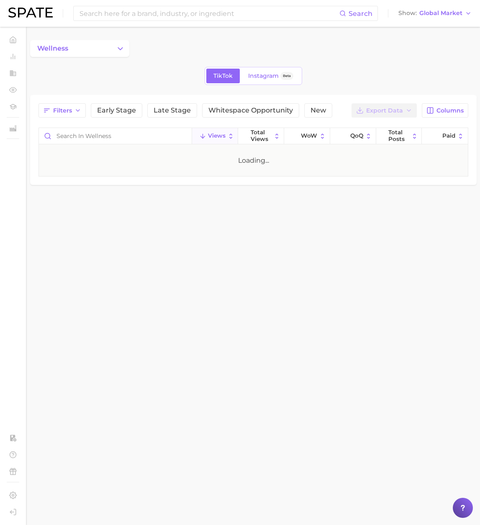
click at [127, 74] on div "TikTok Instagram Beta" at bounding box center [253, 76] width 446 height 18
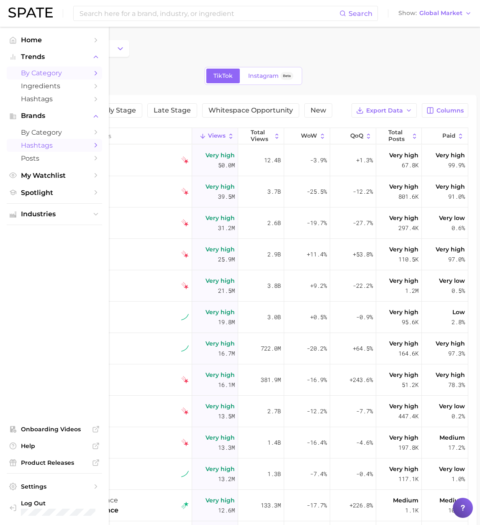
click at [43, 73] on span "by Category" at bounding box center [54, 73] width 67 height 8
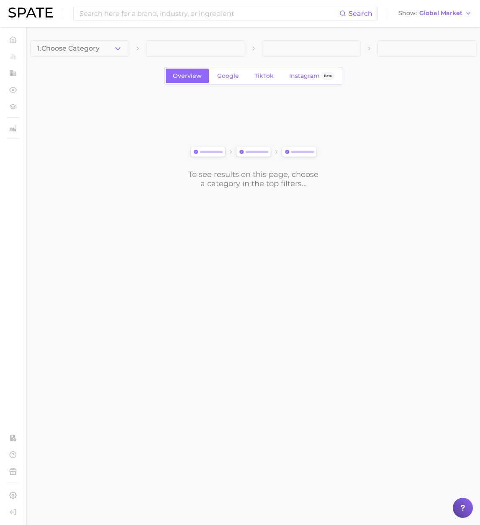
drag, startPoint x: 447, startPoint y: 13, endPoint x: 445, endPoint y: 19, distance: 6.1
click at [447, 13] on span "Global Market" at bounding box center [440, 13] width 43 height 5
click at [442, 25] on button "[GEOGRAPHIC_DATA]" at bounding box center [434, 27] width 77 height 15
click at [120, 52] on icon "button" at bounding box center [117, 48] width 9 height 9
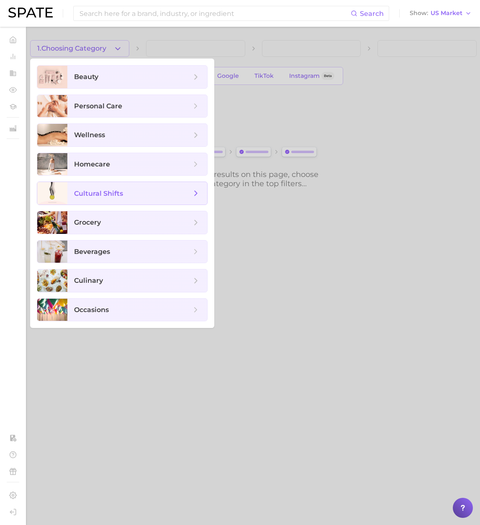
click at [108, 191] on span "cultural shifts" at bounding box center [98, 193] width 49 height 8
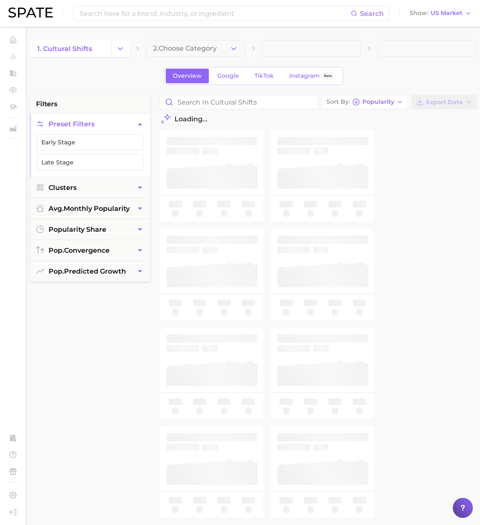
click at [114, 54] on button "Change Category" at bounding box center [120, 48] width 18 height 17
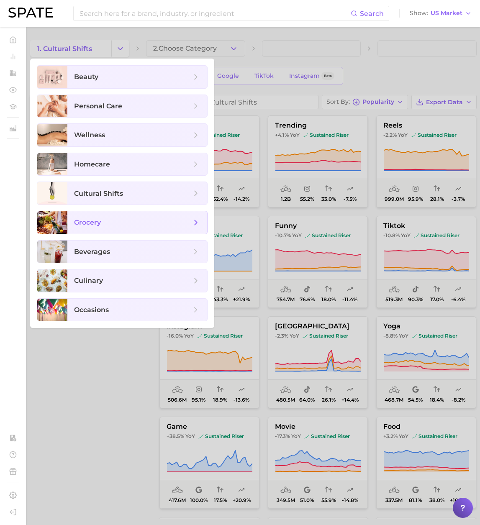
click at [115, 227] on span "grocery" at bounding box center [137, 222] width 140 height 23
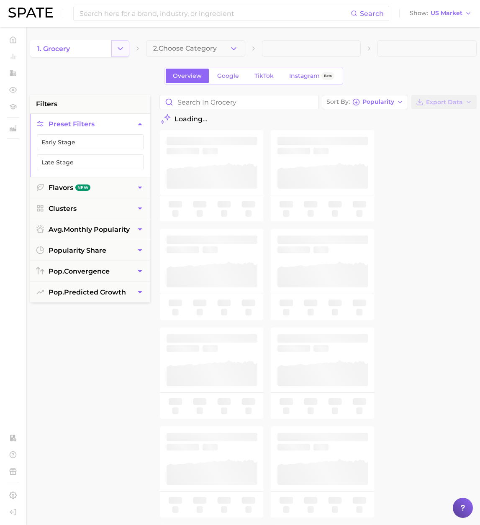
click at [118, 46] on icon "Change Category" at bounding box center [120, 48] width 9 height 9
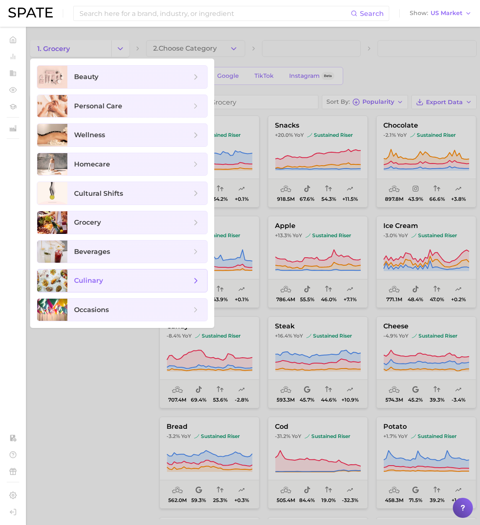
click at [110, 273] on span "culinary" at bounding box center [137, 280] width 140 height 23
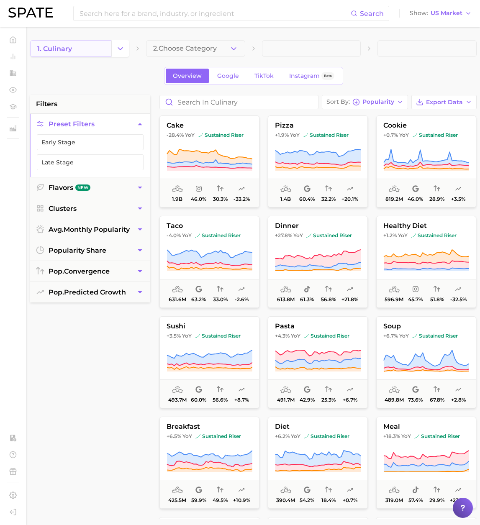
drag, startPoint x: 135, startPoint y: 95, endPoint x: 65, endPoint y: 54, distance: 81.0
click at [134, 94] on div "1. culinary 2. Choose Category Overview Google TikTok Instagram Beta filters Pr…" at bounding box center [253, 329] width 446 height 579
drag, startPoint x: 153, startPoint y: 76, endPoint x: 143, endPoint y: 77, distance: 10.9
click at [153, 76] on div "Overview Google TikTok Instagram Beta" at bounding box center [253, 76] width 446 height 18
click at [134, 78] on div "Overview Google TikTok Instagram Beta" at bounding box center [253, 76] width 446 height 18
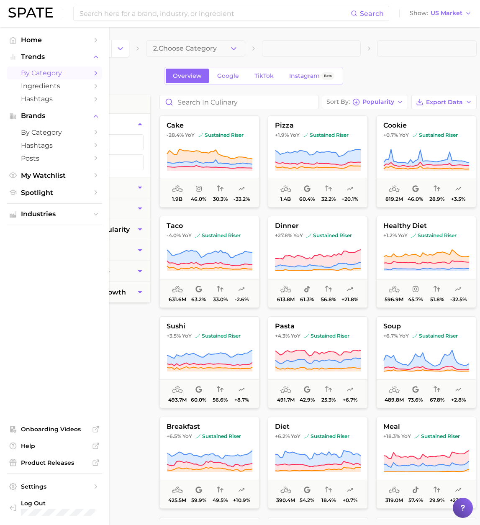
click at [31, 73] on span "by Category" at bounding box center [54, 73] width 67 height 8
click at [71, 74] on span "by Category" at bounding box center [54, 73] width 67 height 8
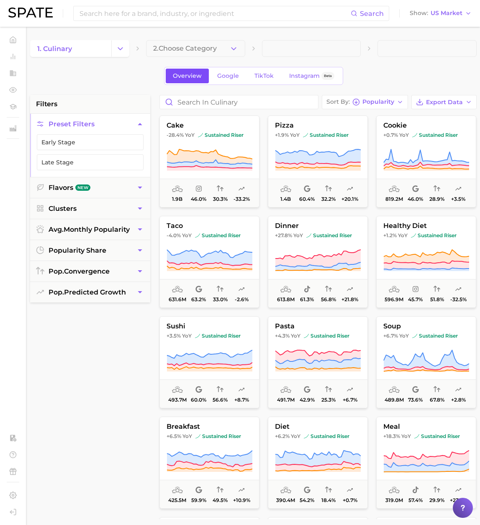
drag, startPoint x: 120, startPoint y: 75, endPoint x: 184, endPoint y: 76, distance: 64.8
click at [120, 75] on div "Overview Google TikTok Instagram Beta" at bounding box center [253, 76] width 446 height 18
click at [258, 78] on span "TikTok" at bounding box center [263, 75] width 19 height 7
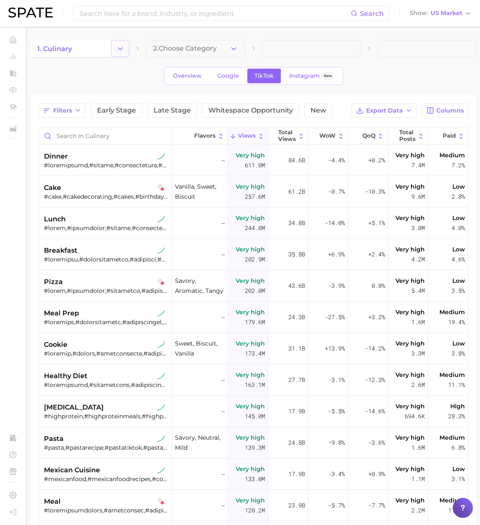
click at [121, 46] on icon "Change Category" at bounding box center [120, 48] width 9 height 9
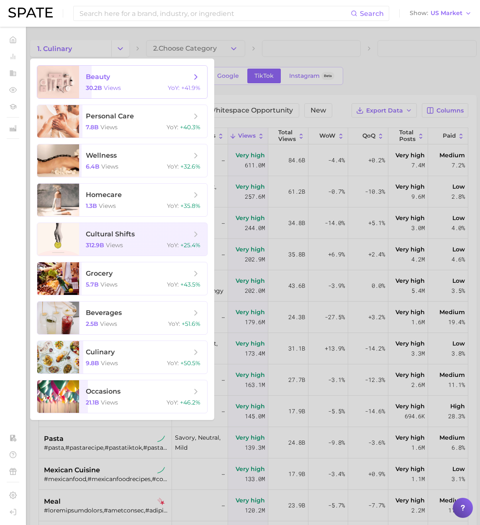
click at [115, 82] on span "beauty 30.2b views YoY : +41.9%" at bounding box center [143, 82] width 128 height 33
